Goal: Task Accomplishment & Management: Use online tool/utility

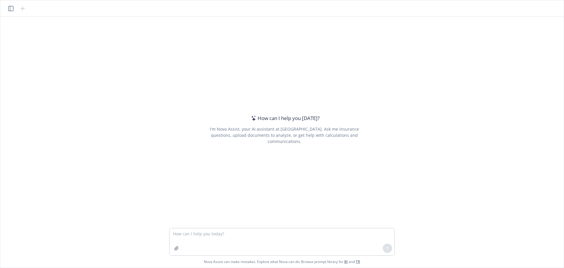
click at [13, 10] on icon "button" at bounding box center [10, 8] width 5 height 5
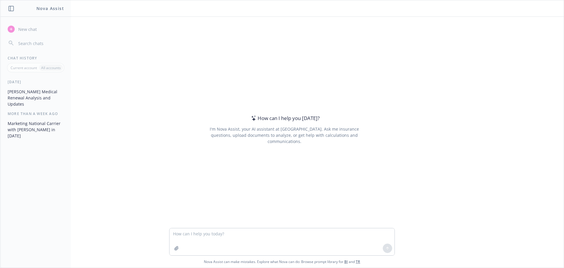
click at [42, 97] on button "[PERSON_NAME] Medical Renewal Analysis and Updates" at bounding box center [35, 98] width 61 height 22
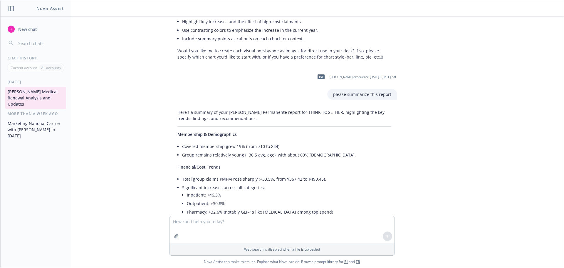
scroll to position [2349, 0]
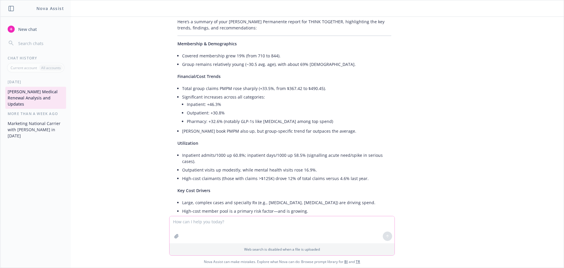
click at [174, 237] on icon "button" at bounding box center [176, 236] width 5 height 5
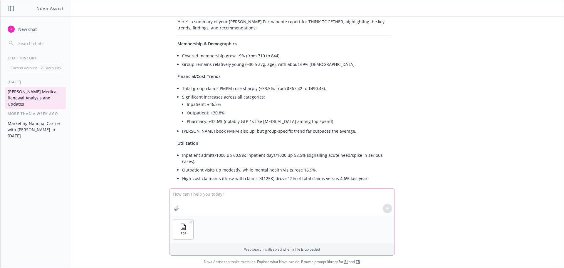
click at [202, 195] on textarea at bounding box center [282, 201] width 225 height 27
type textarea "summarize"
click at [393, 206] on div at bounding box center [387, 208] width 14 height 14
click at [385, 206] on icon at bounding box center [387, 208] width 4 height 4
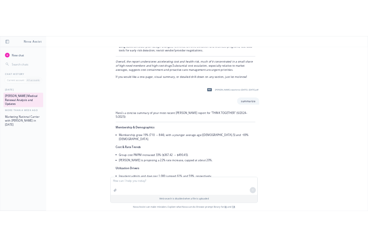
scroll to position [2638, 0]
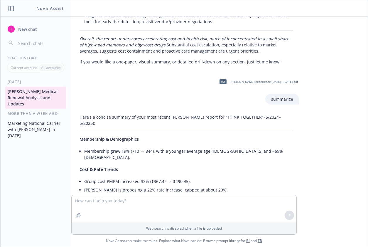
click at [161, 199] on p "Utilization Drivers" at bounding box center [187, 202] width 214 height 6
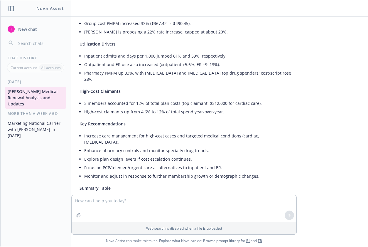
scroll to position [2894, 0]
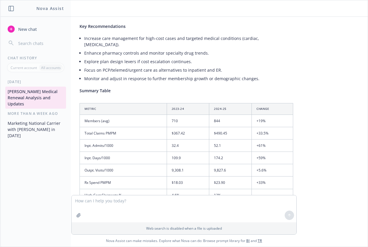
click at [47, 165] on div "[DATE] [PERSON_NAME] Medical Renewal Analysis and Updates More than a week ago …" at bounding box center [36, 162] width 70 height 167
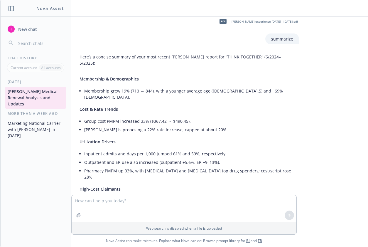
scroll to position [2688, 0]
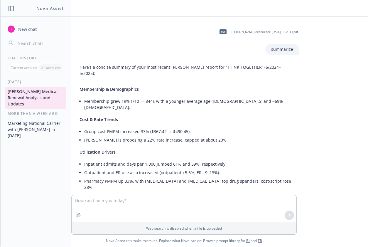
click at [37, 163] on div "[DATE] [PERSON_NAME] Medical Renewal Analysis and Updates More than a week ago …" at bounding box center [36, 162] width 70 height 167
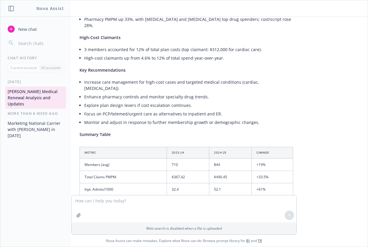
scroll to position [2864, 0]
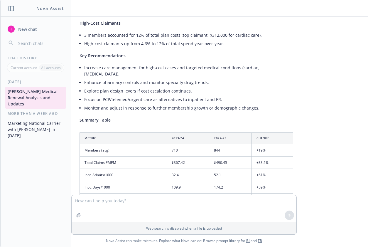
click at [105, 133] on th "Metric" at bounding box center [123, 138] width 87 height 11
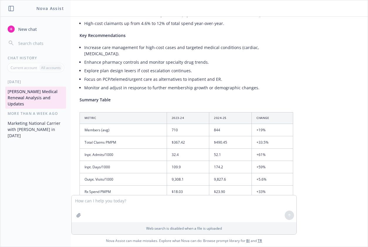
scroll to position [2894, 0]
